Goal: Obtain resource: Obtain resource

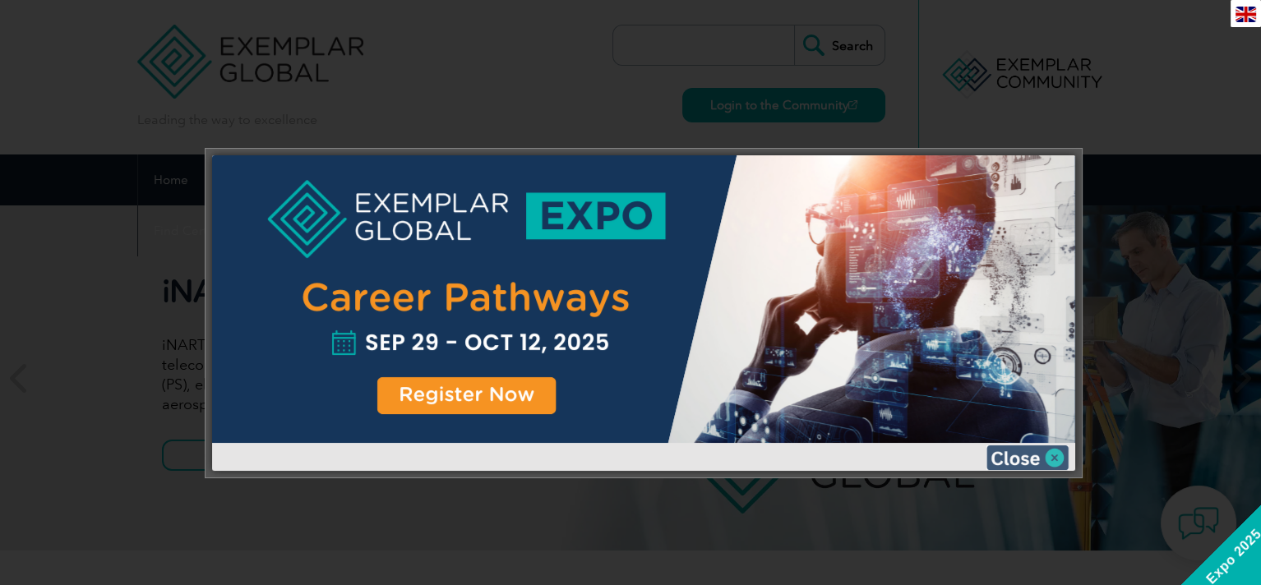
click at [1031, 448] on img at bounding box center [1027, 457] width 82 height 25
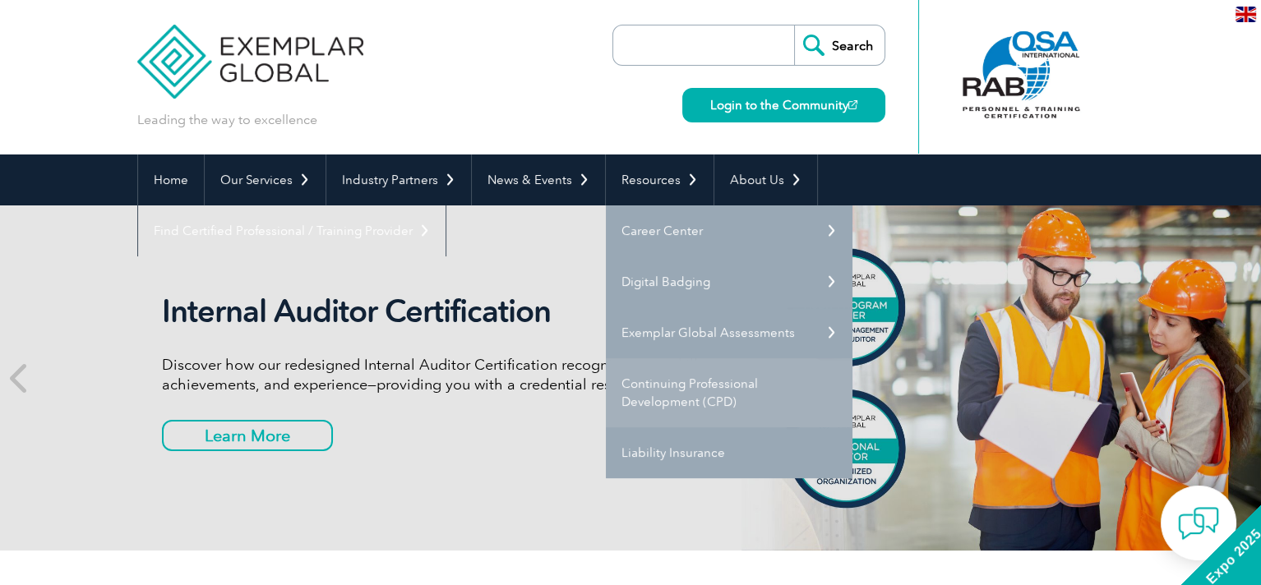
click at [726, 382] on link "Continuing Professional Development (CPD)" at bounding box center [729, 392] width 247 height 69
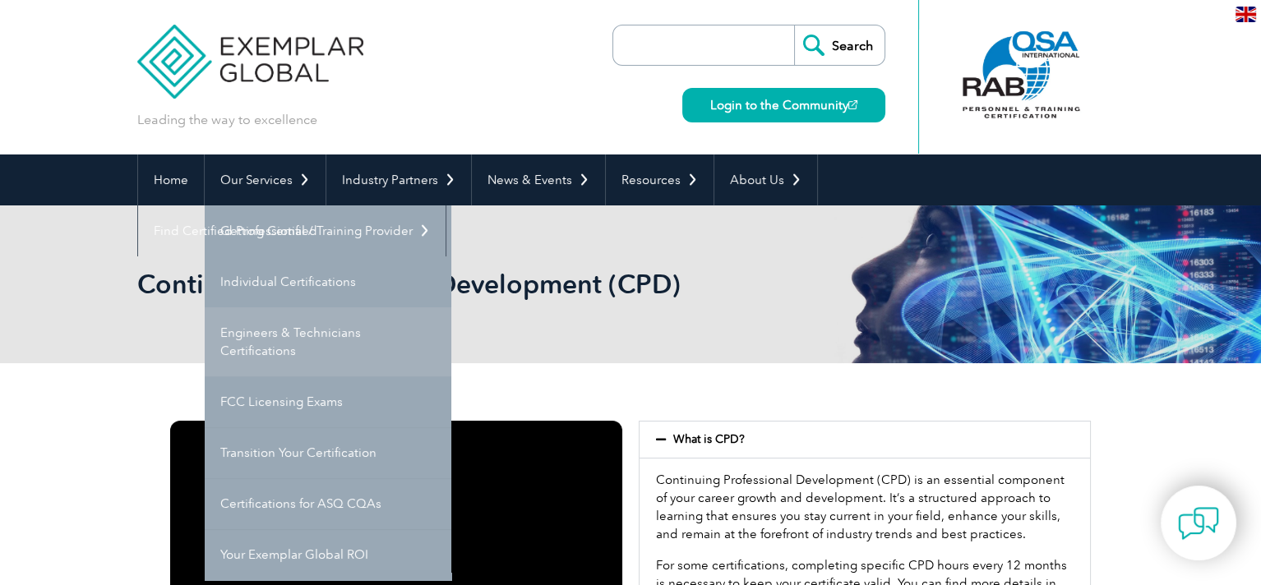
scroll to position [82, 0]
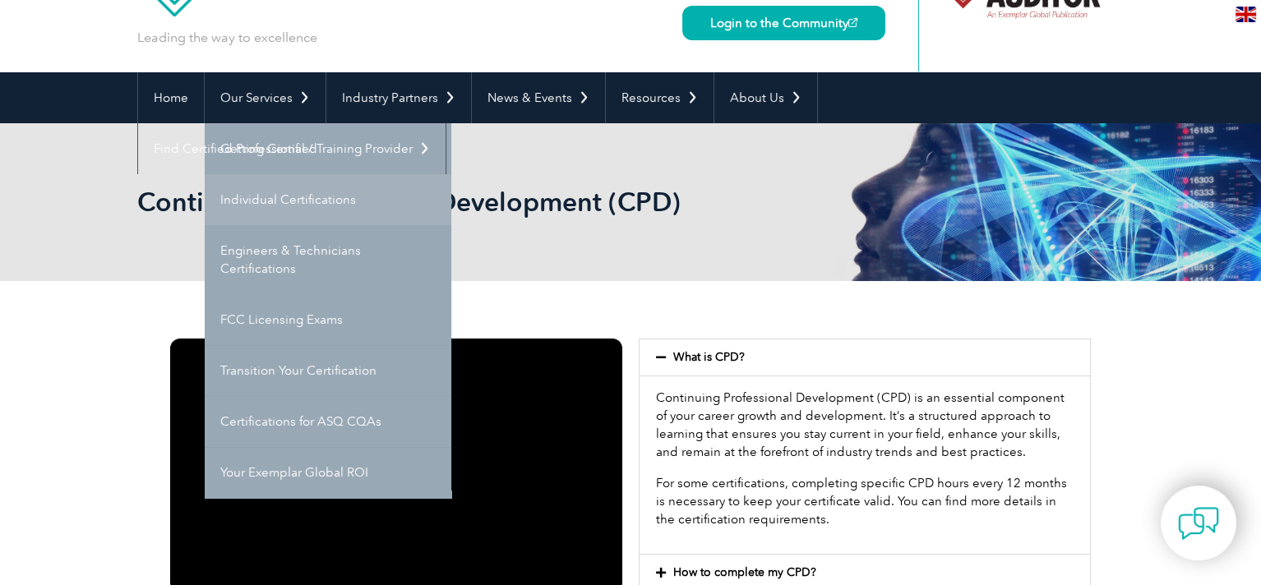
click at [297, 201] on link "Individual Certifications" at bounding box center [328, 199] width 247 height 51
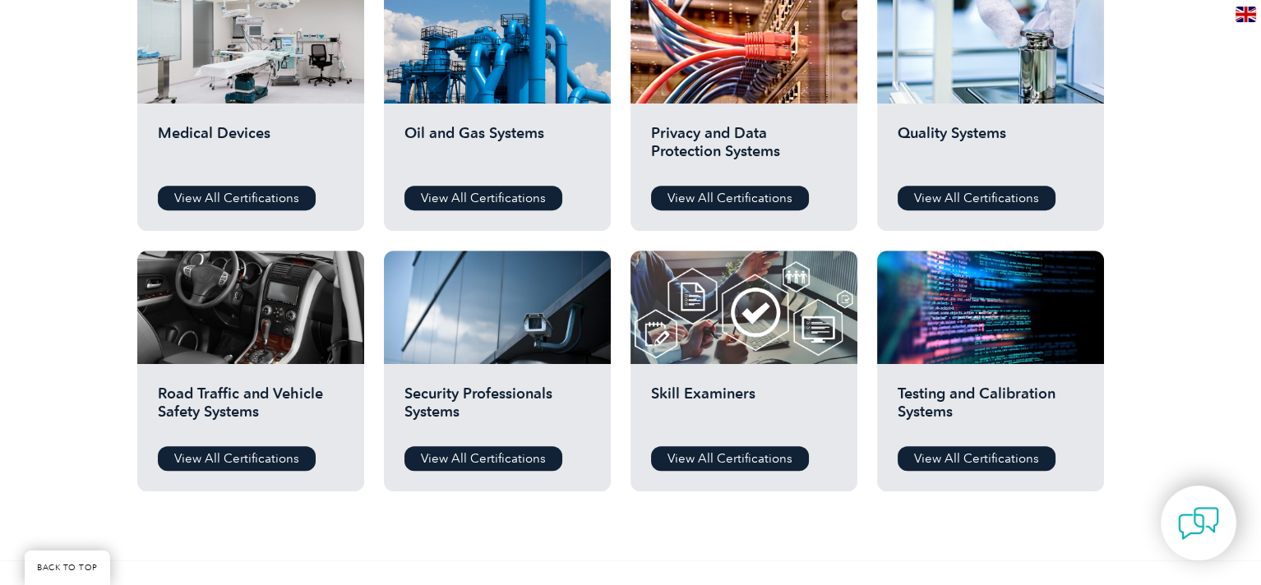
scroll to position [1068, 0]
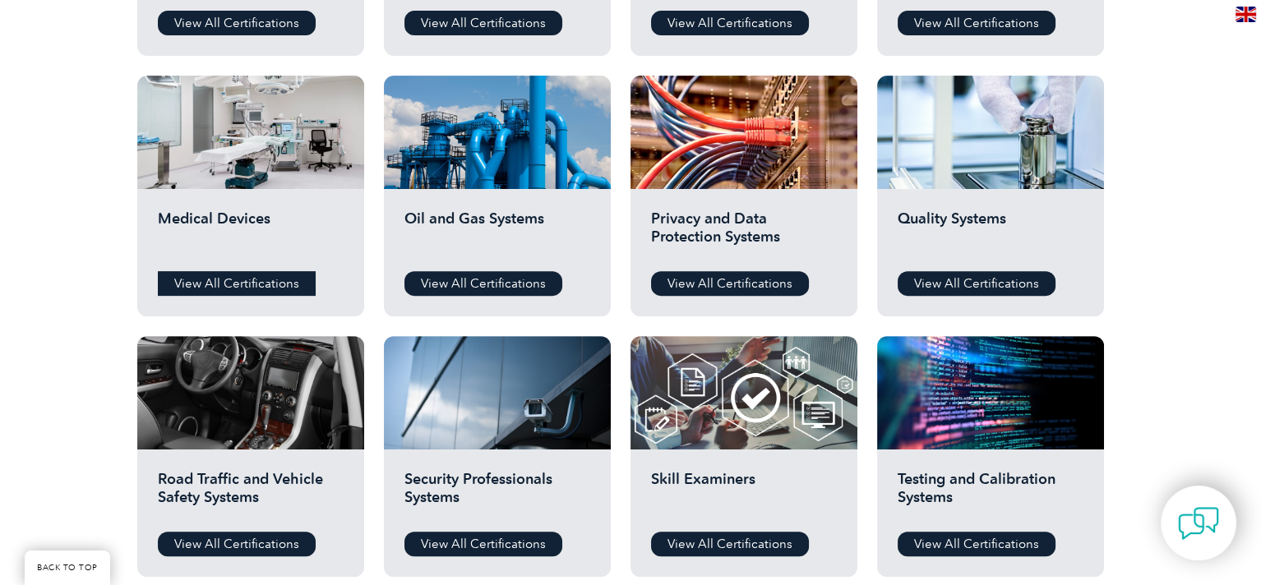
click at [226, 288] on link "View All Certifications" at bounding box center [237, 283] width 158 height 25
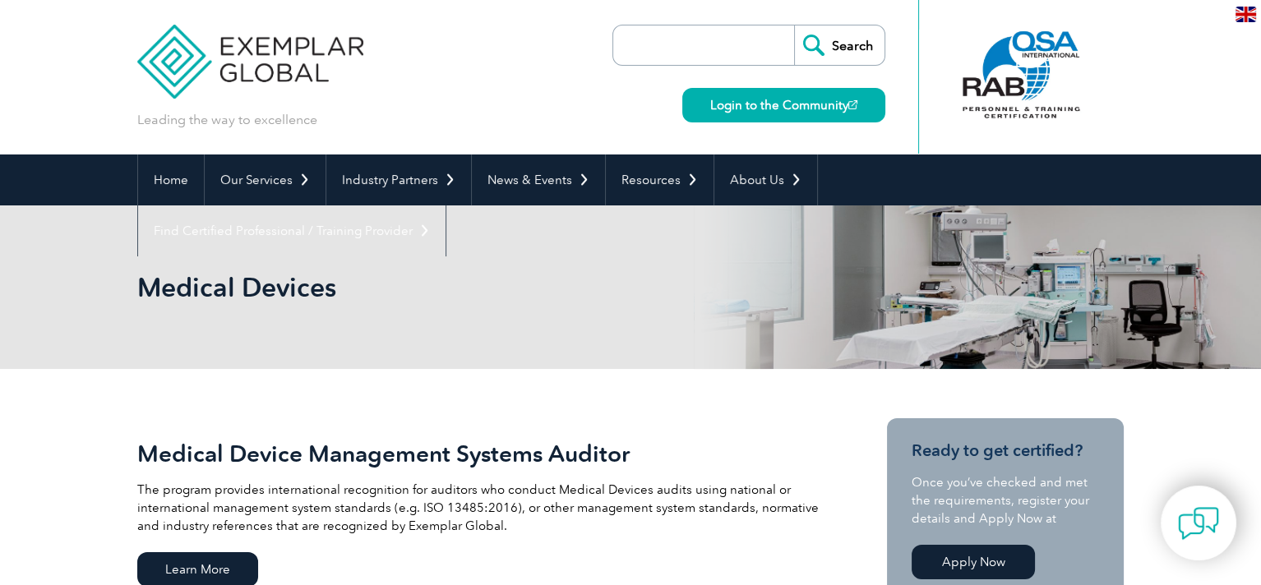
click at [708, 48] on input "search" at bounding box center [707, 44] width 173 height 39
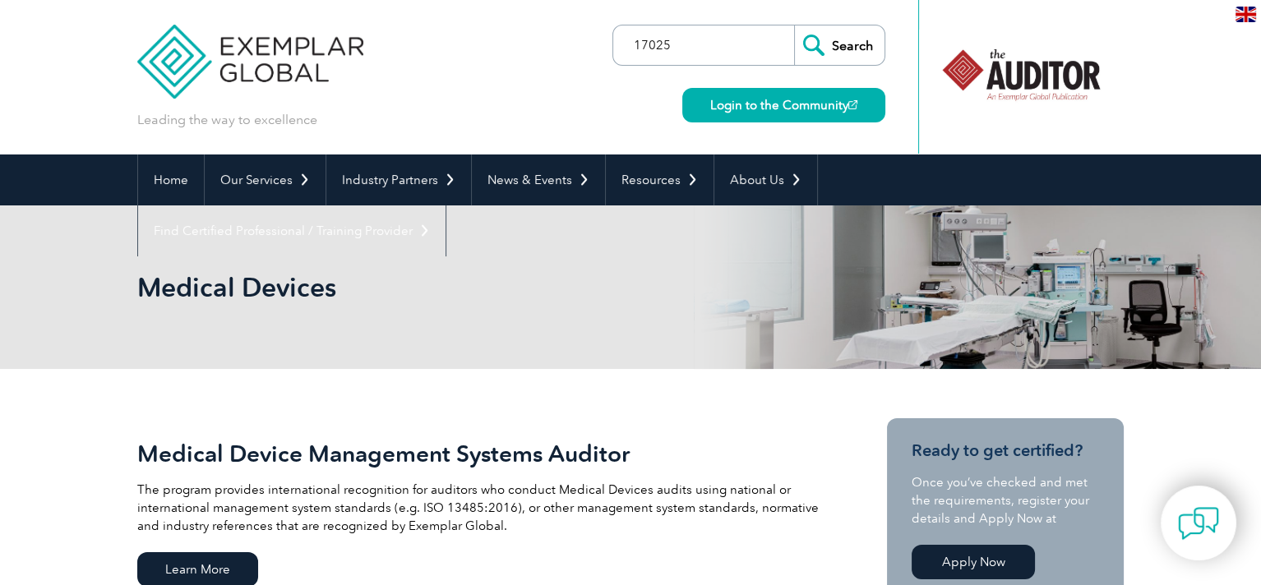
type input "17025"
click at [834, 37] on input "Search" at bounding box center [839, 44] width 90 height 39
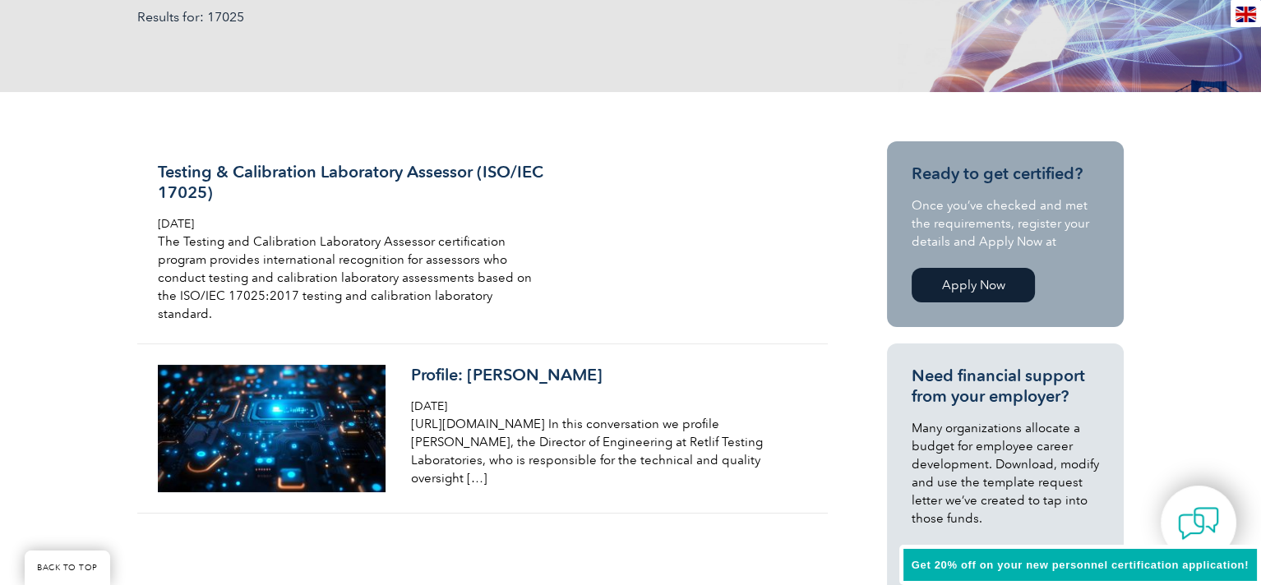
scroll to position [329, 0]
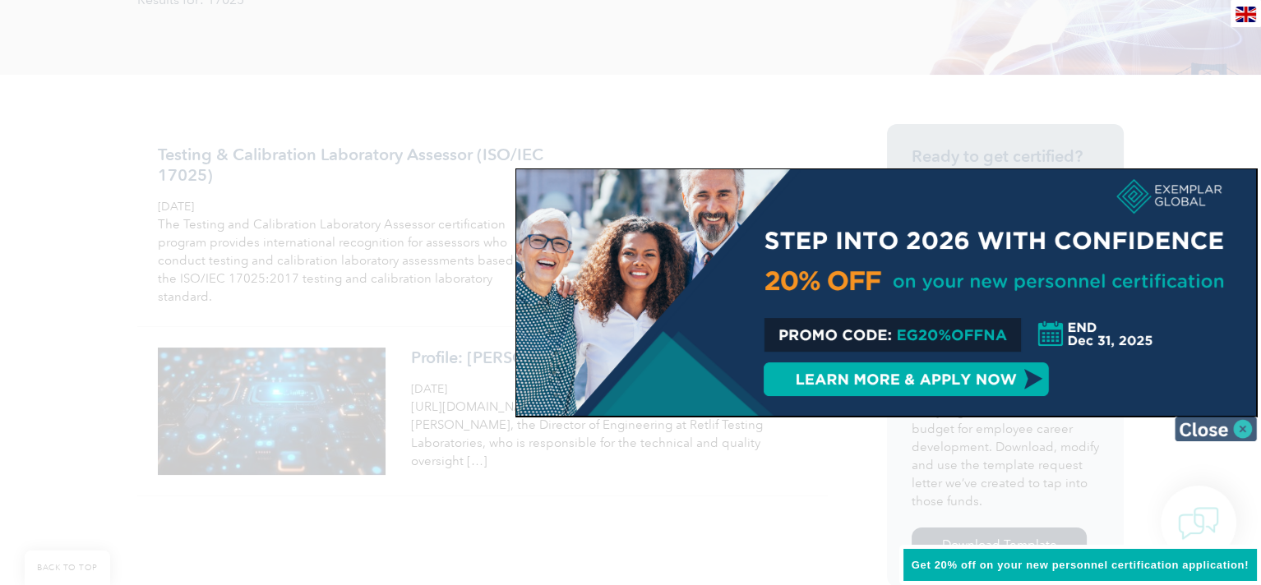
click at [1215, 434] on img at bounding box center [1215, 429] width 82 height 25
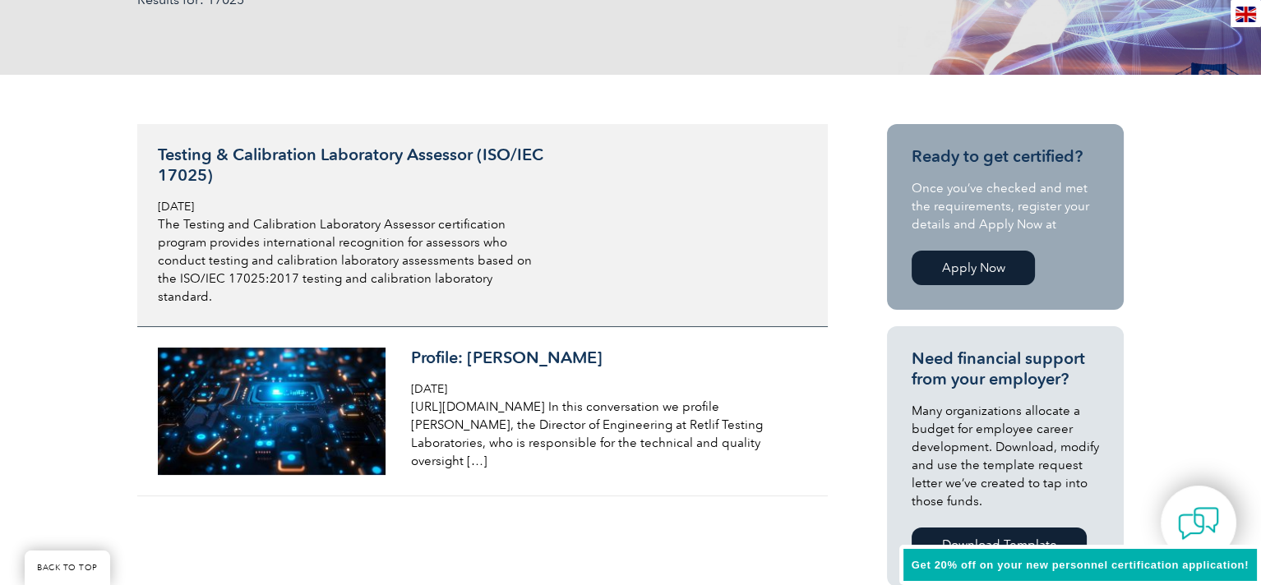
click at [366, 257] on p "The Testing and Calibration Laboratory Assessor certification program provides …" at bounding box center [353, 260] width 390 height 90
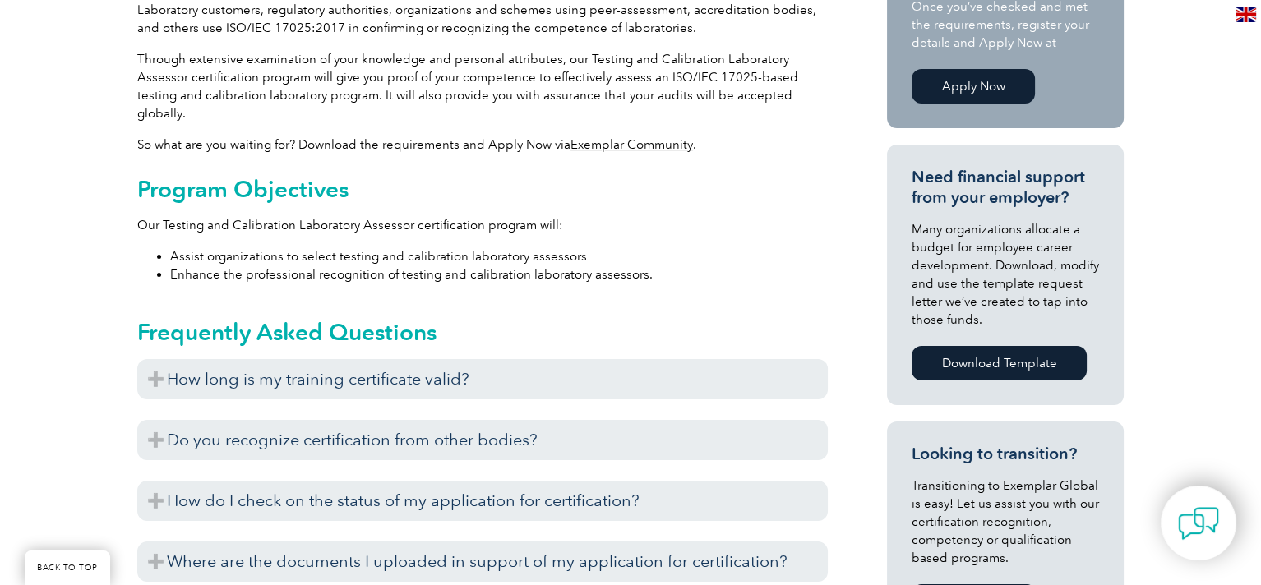
scroll to position [657, 0]
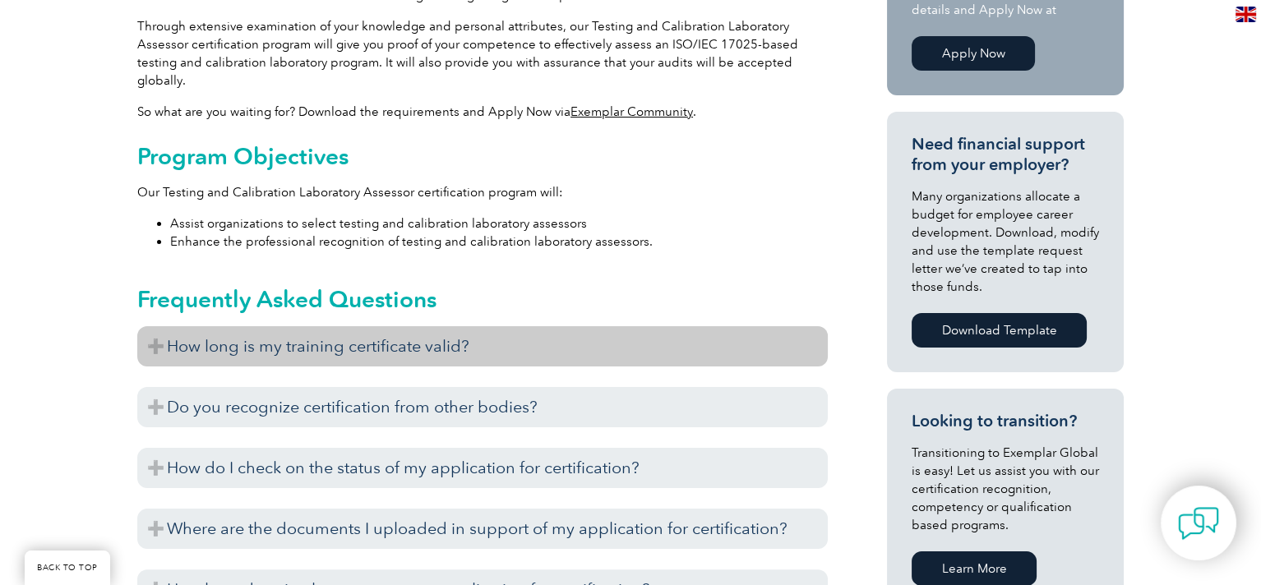
click at [522, 339] on h3 "How long is my training certificate valid?" at bounding box center [482, 346] width 690 height 40
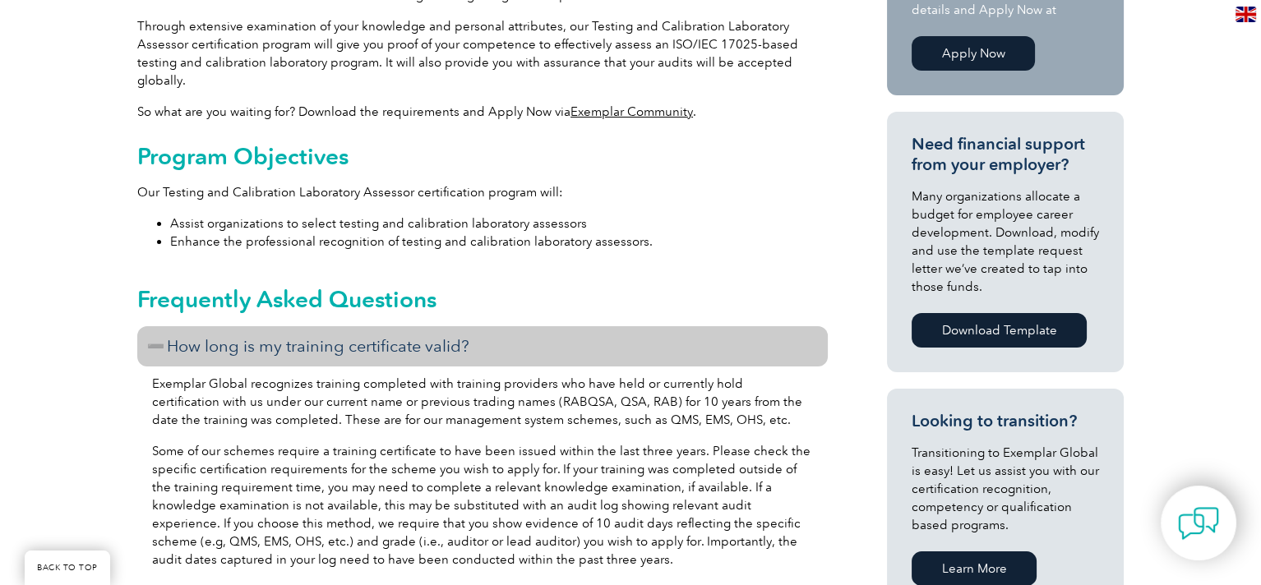
click at [522, 339] on h3 "How long is my training certificate valid?" at bounding box center [482, 346] width 690 height 40
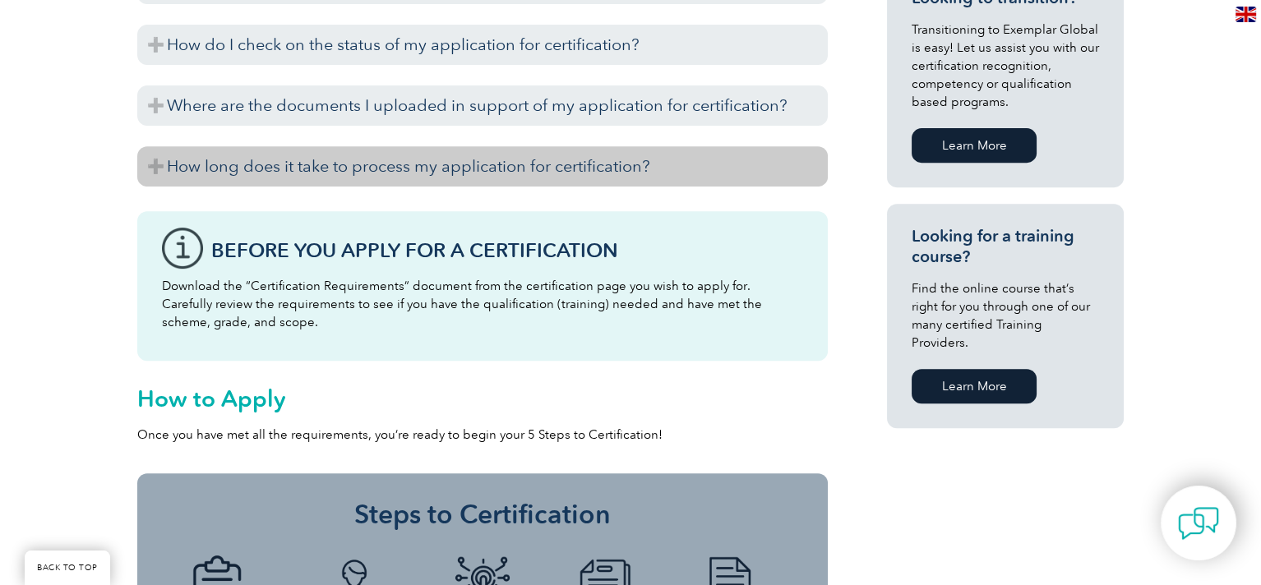
scroll to position [986, 0]
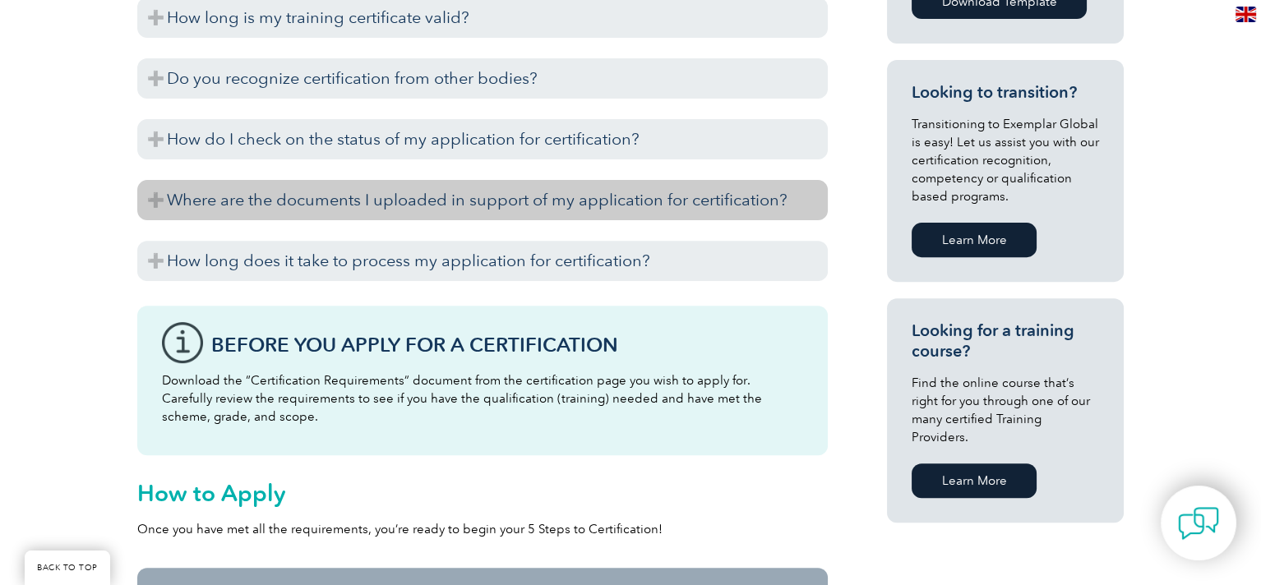
click at [489, 180] on h3 "Where are the documents I uploaded in support of my application for certificati…" at bounding box center [482, 200] width 690 height 40
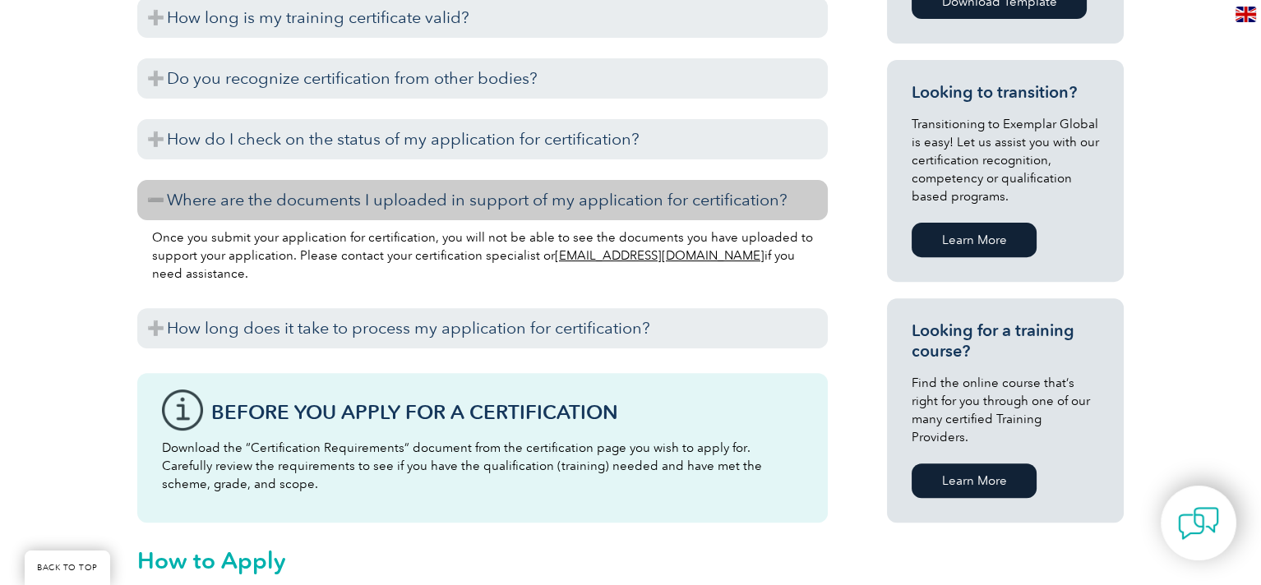
click at [489, 180] on h3 "Where are the documents I uploaded in support of my application for certificati…" at bounding box center [482, 200] width 690 height 40
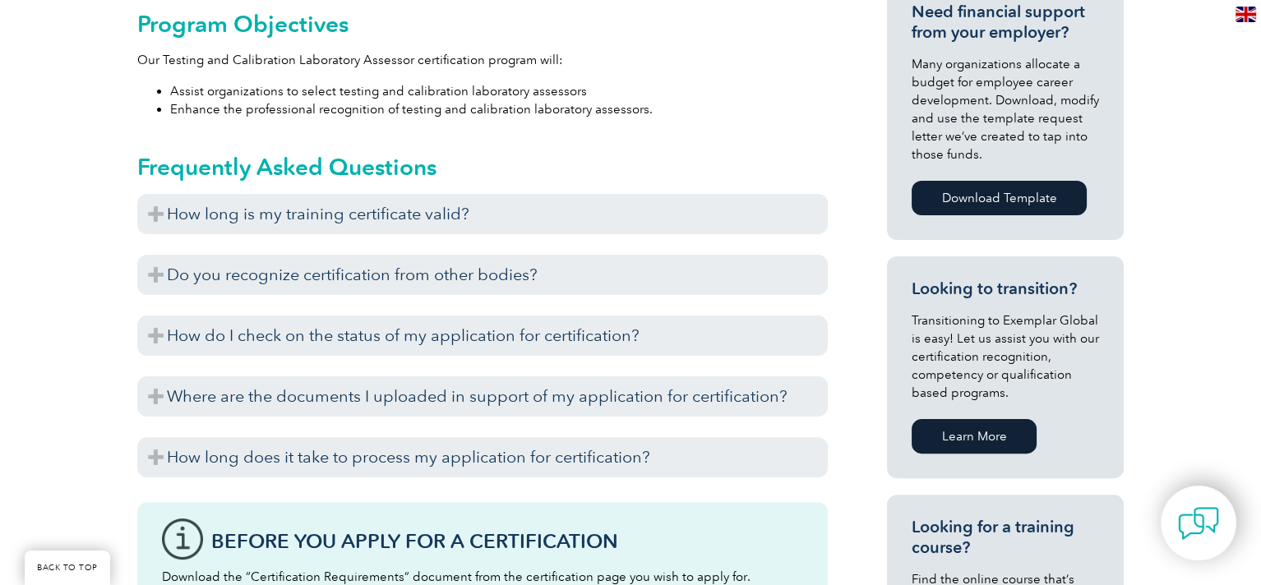
scroll to position [740, 0]
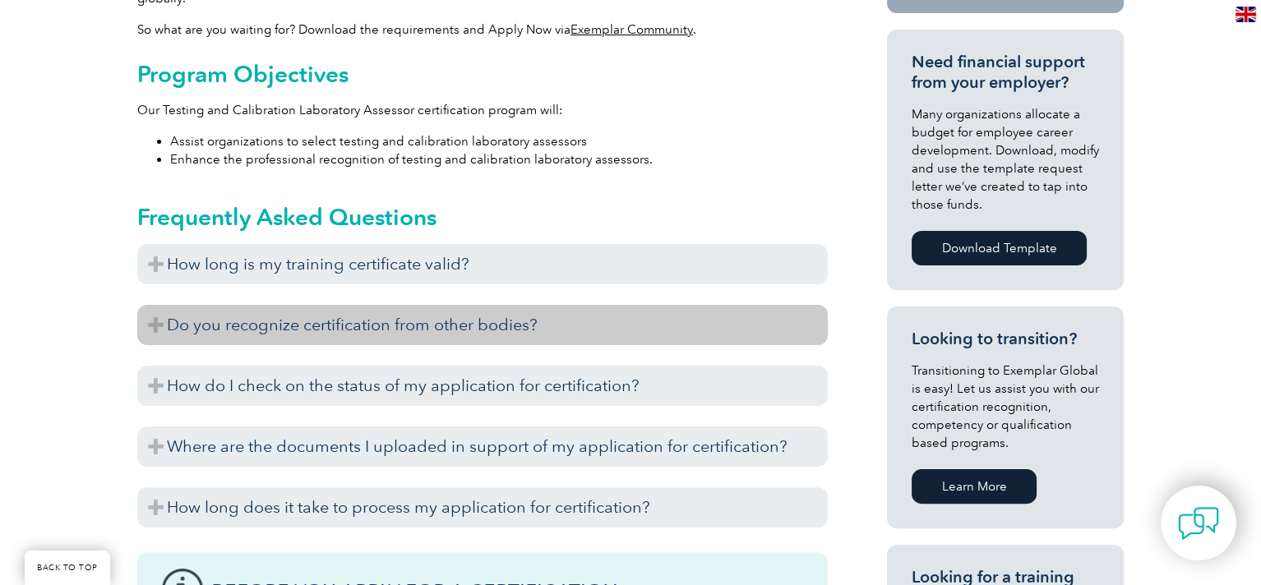
click at [513, 309] on h3 "Do you recognize certification from other bodies?" at bounding box center [482, 325] width 690 height 40
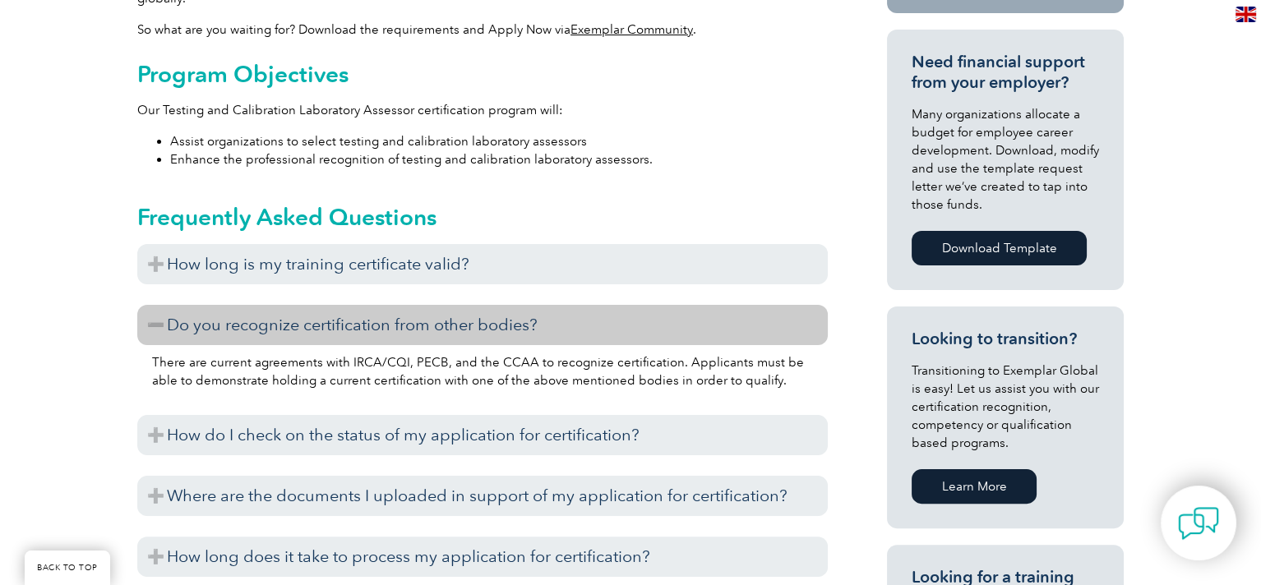
scroll to position [822, 0]
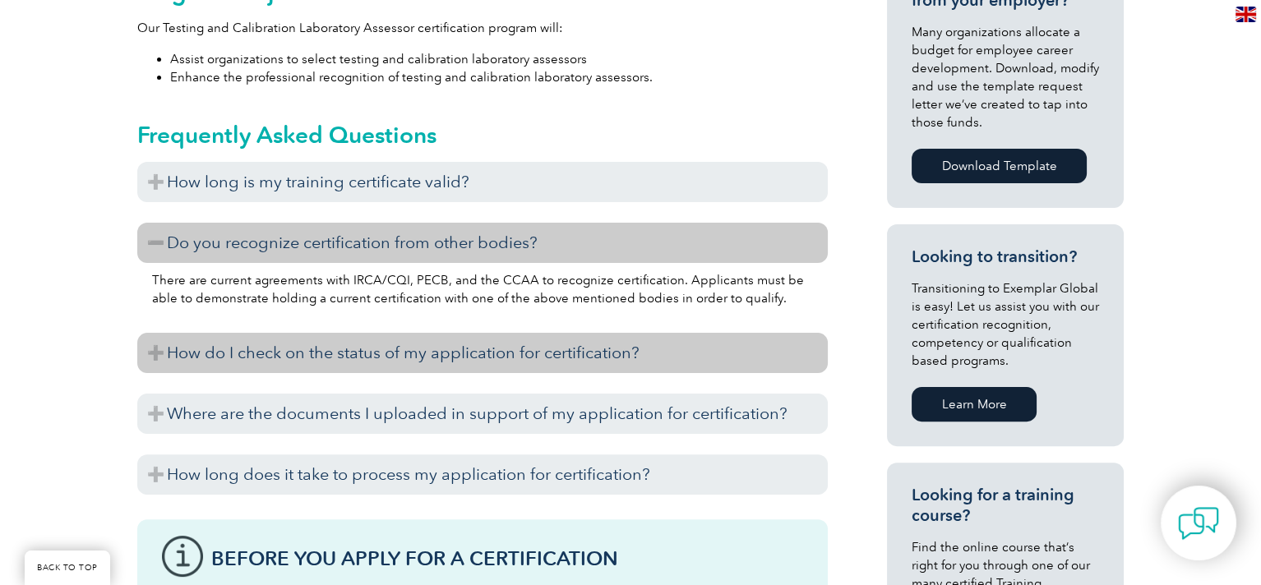
click at [516, 339] on h3 "How do I check on the status of my application for certification?" at bounding box center [482, 353] width 690 height 40
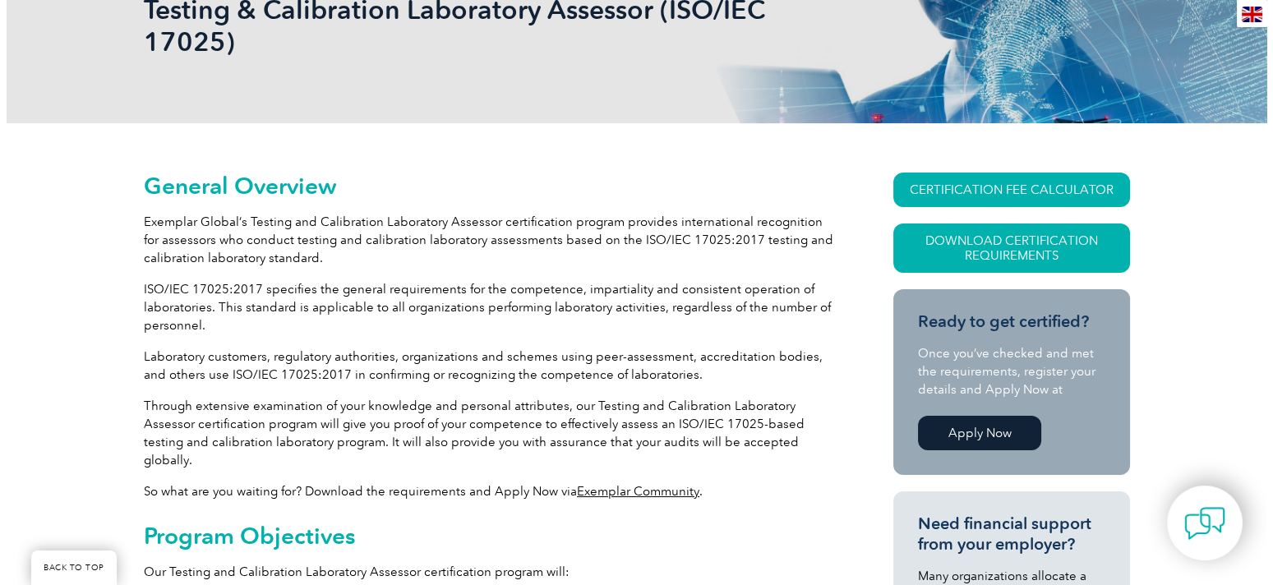
scroll to position [329, 0]
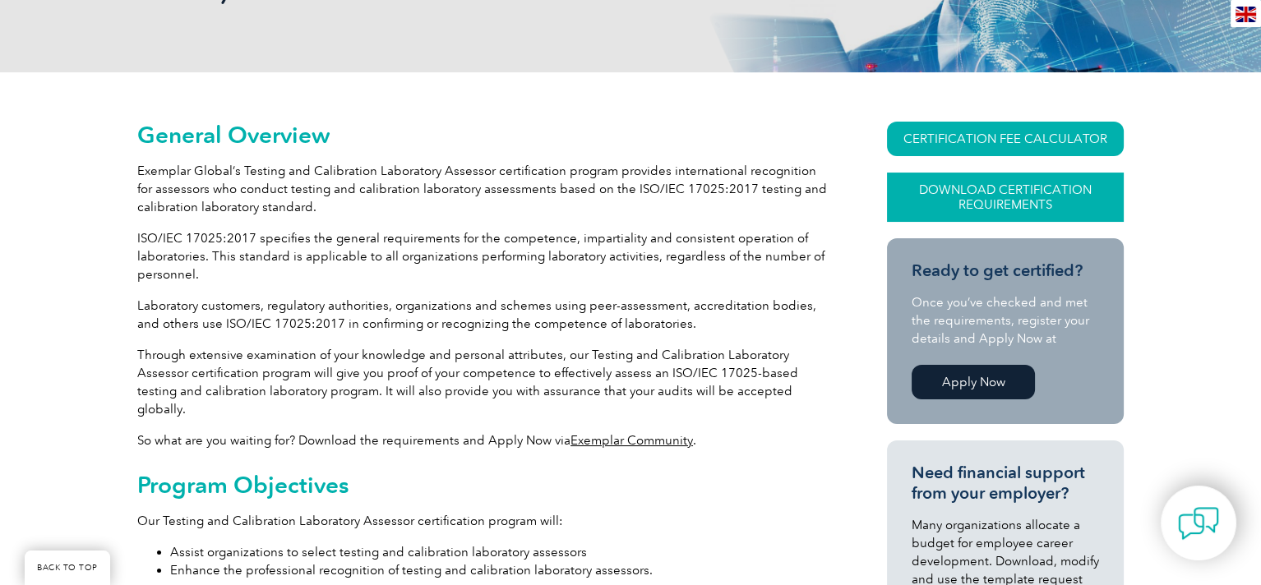
click at [1023, 204] on link "Download Certification Requirements" at bounding box center [1005, 197] width 237 height 49
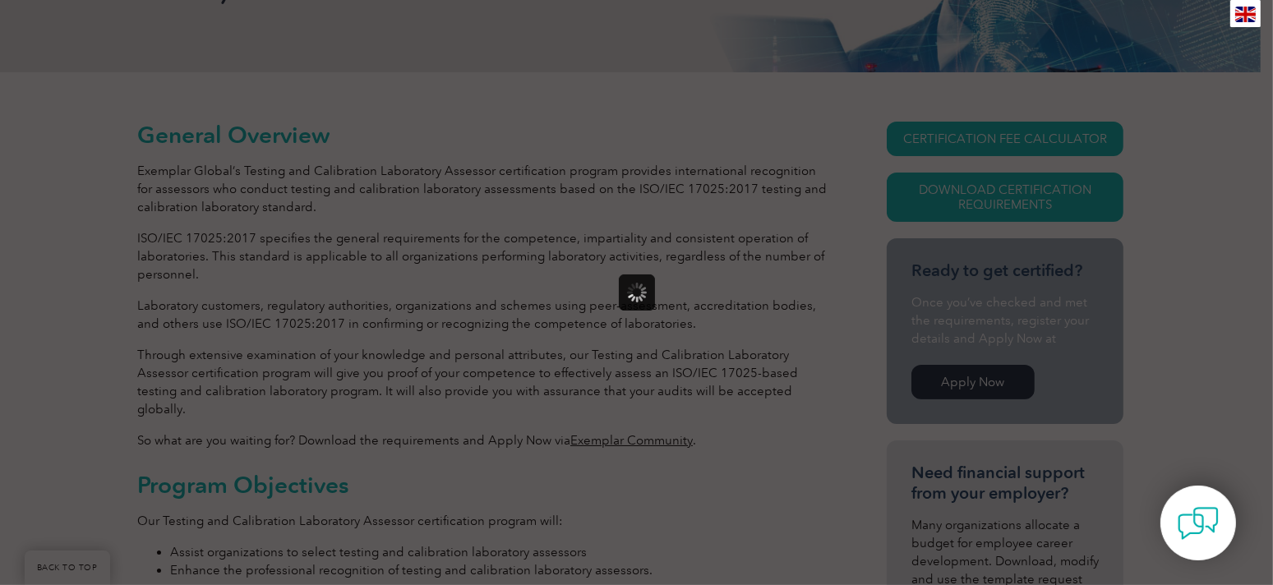
scroll to position [0, 0]
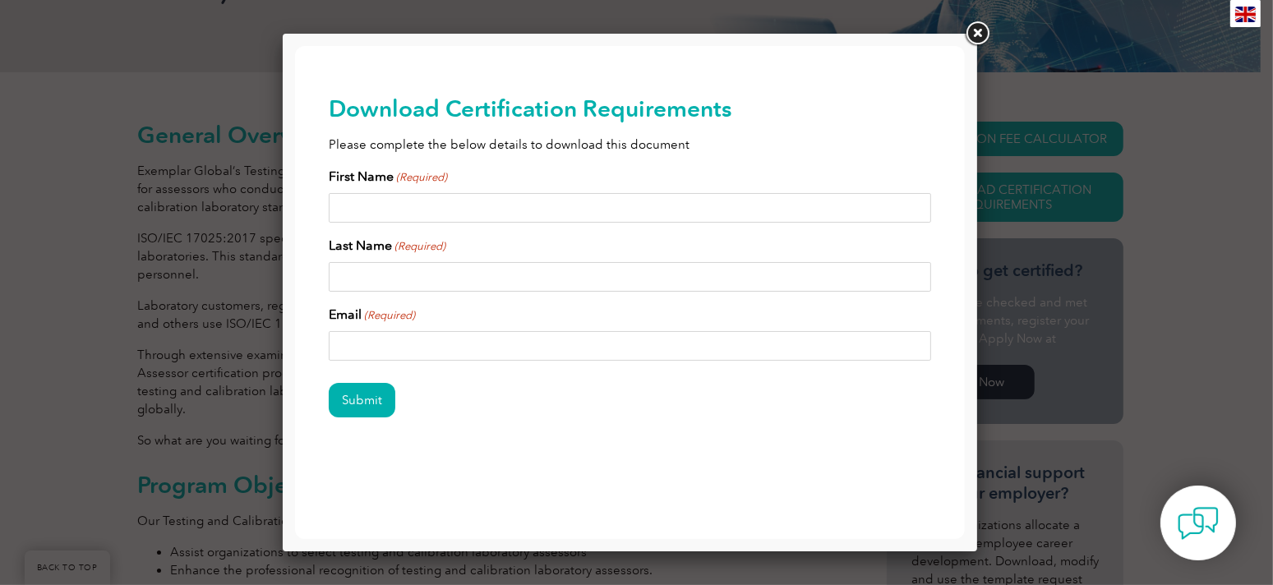
click at [477, 209] on input "First Name (Required)" at bounding box center [629, 208] width 603 height 30
type input "[PERSON_NAME]"
type input "D"
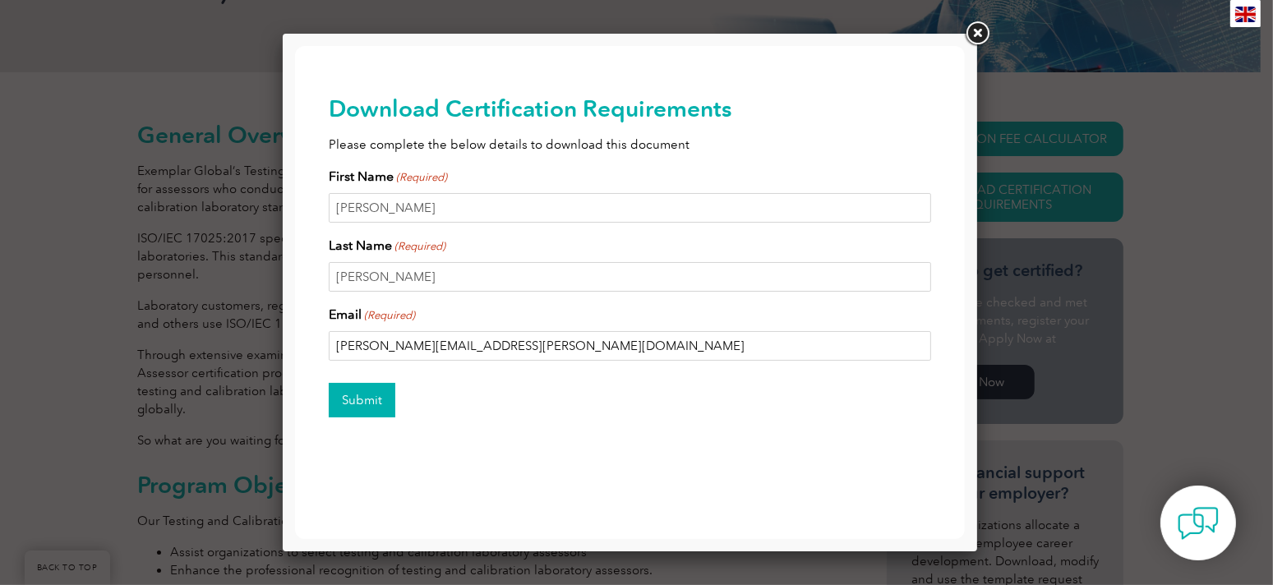
type input "[PERSON_NAME][EMAIL_ADDRESS][PERSON_NAME][DOMAIN_NAME]"
click at [348, 396] on input "Submit" at bounding box center [361, 400] width 67 height 35
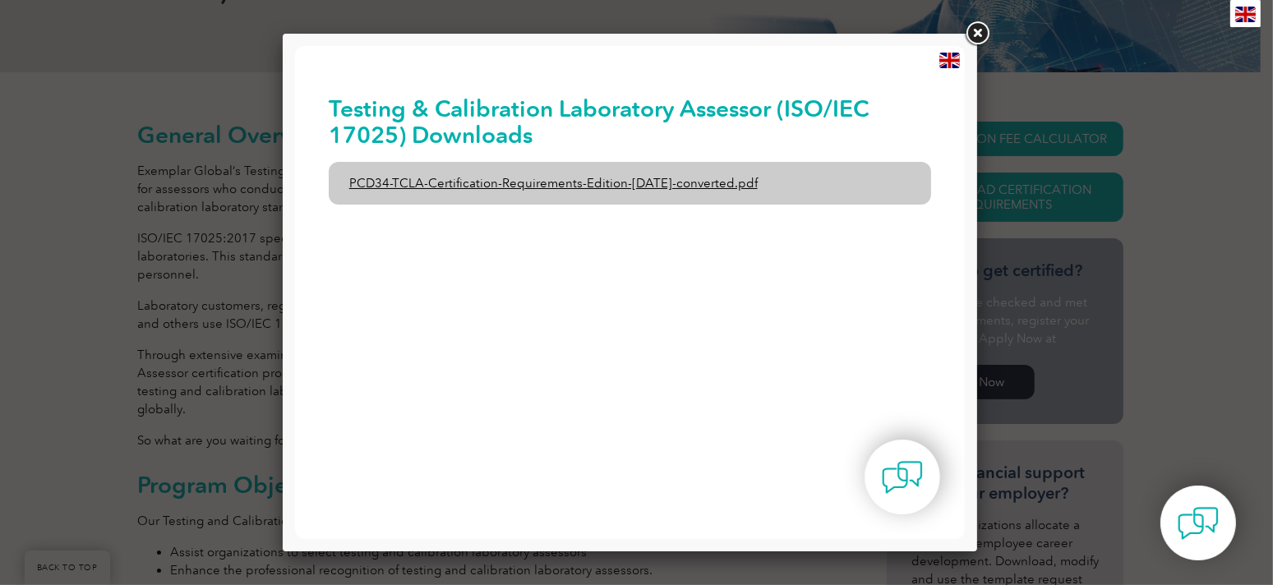
click at [691, 187] on link "PCD34-TCLA-Certification-Requirements-Edition-[DATE]-converted.pdf" at bounding box center [629, 183] width 603 height 43
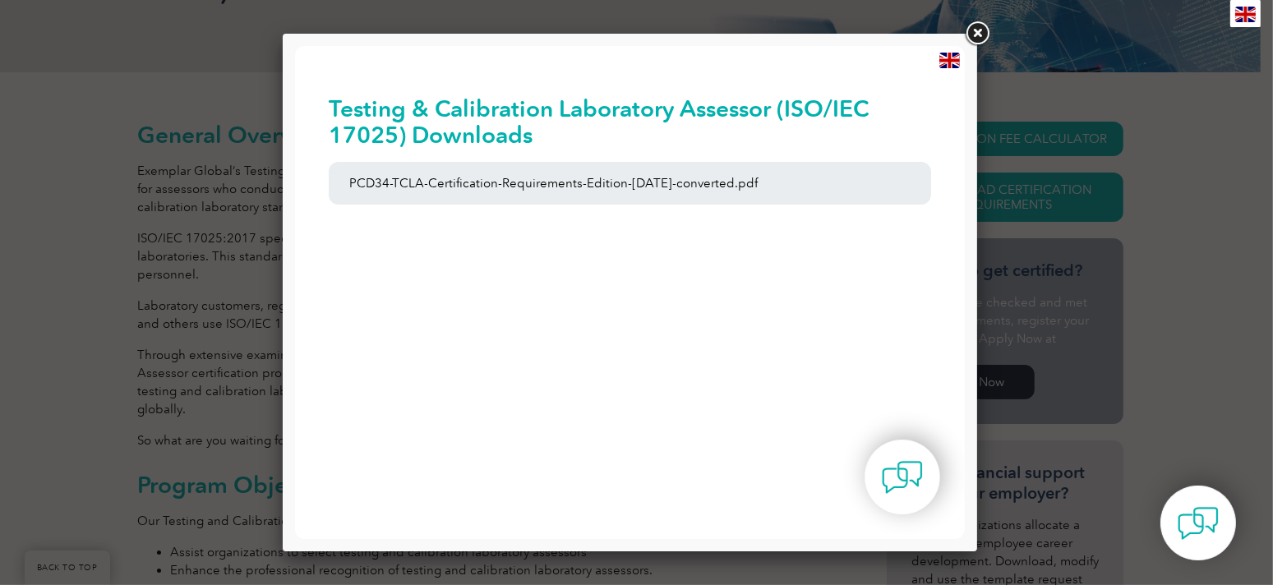
click at [979, 33] on link at bounding box center [977, 34] width 30 height 30
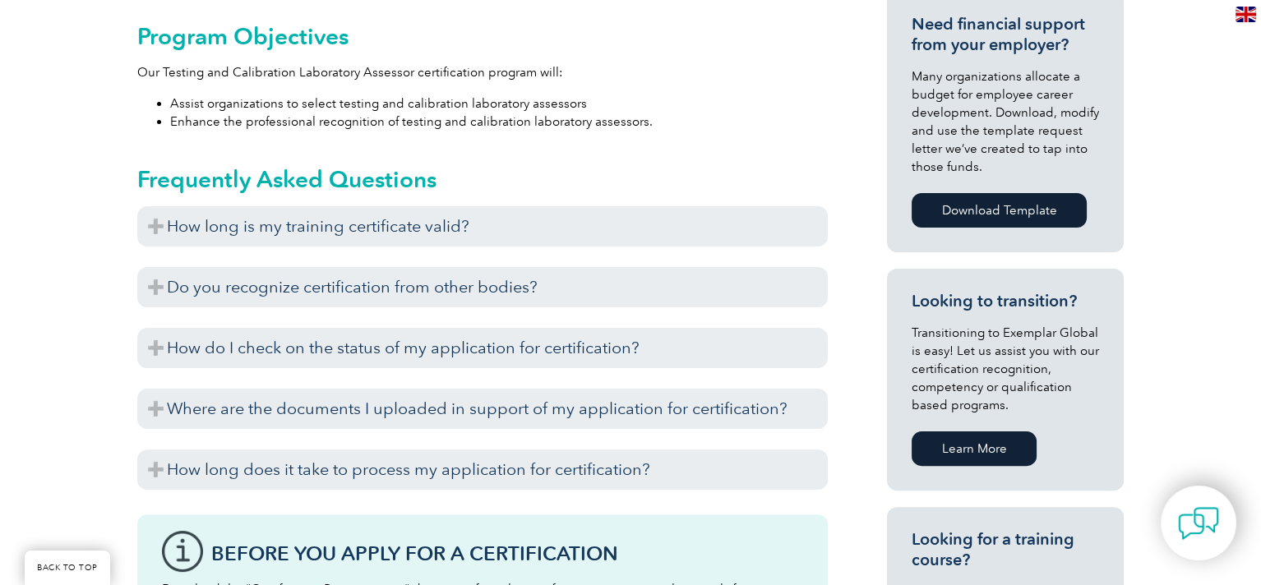
scroll to position [657, 0]
